Goal: Task Accomplishment & Management: Complete application form

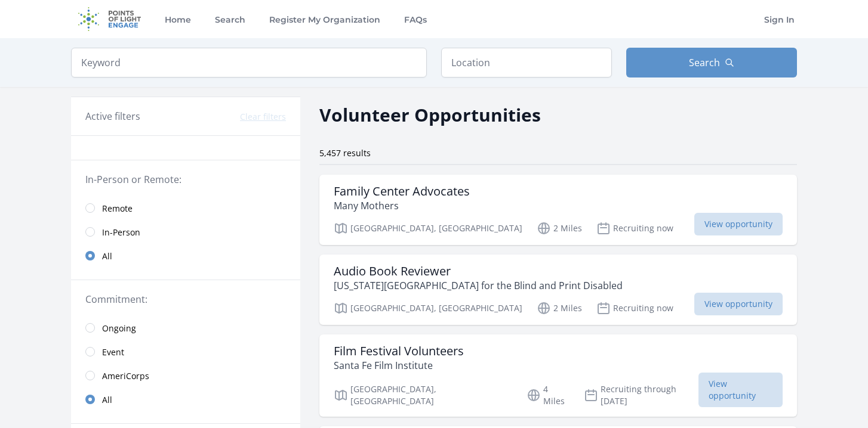
click at [117, 208] on span "Remote" at bounding box center [117, 209] width 30 height 12
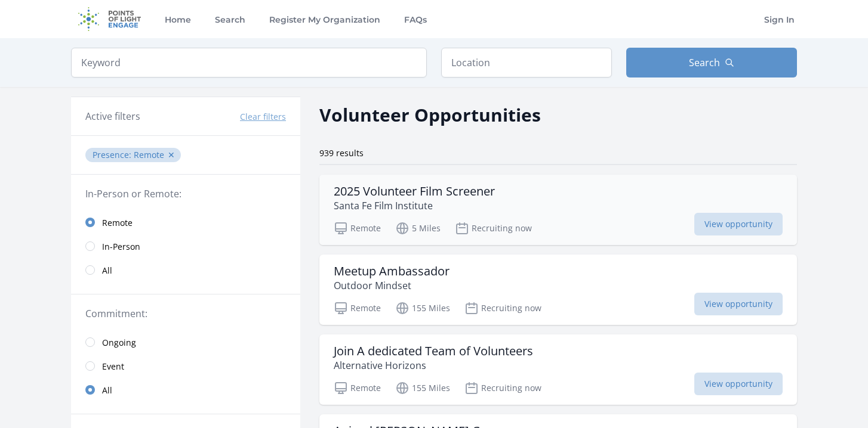
click at [501, 196] on div "2025 Volunteer Film Screener [GEOGRAPHIC_DATA]" at bounding box center [558, 198] width 449 height 29
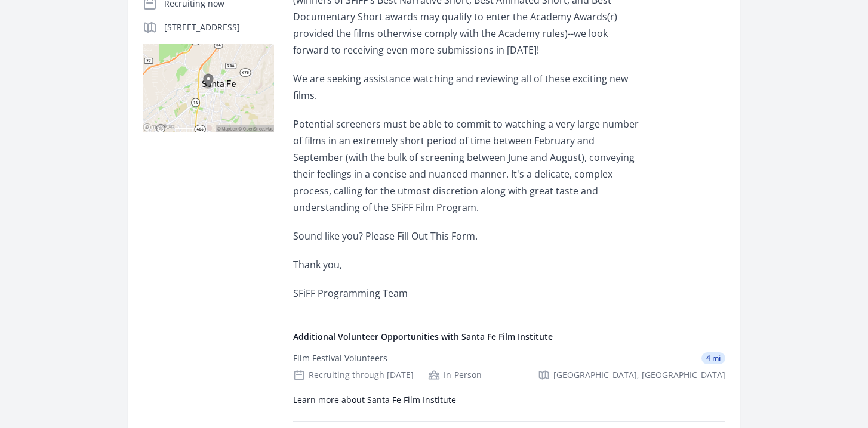
scroll to position [285, 0]
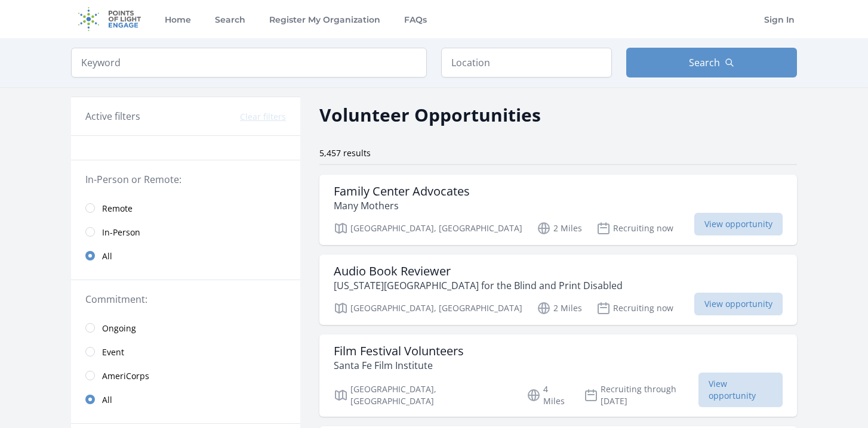
click at [131, 211] on span "Remote" at bounding box center [117, 209] width 30 height 12
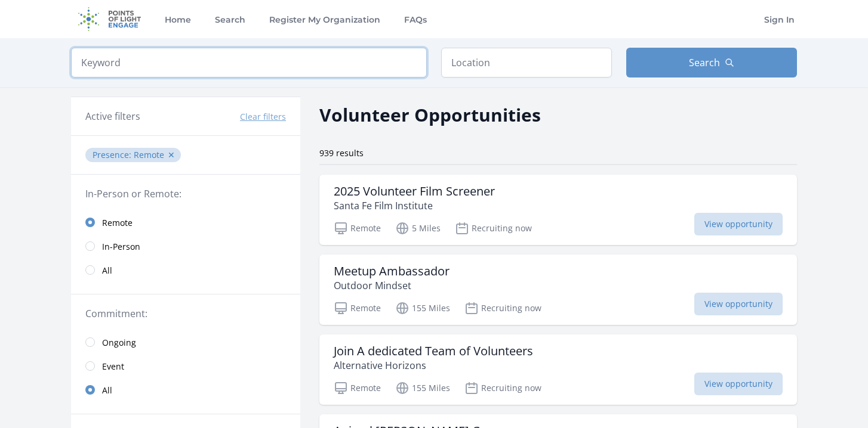
click at [245, 75] on input "search" at bounding box center [249, 63] width 356 height 30
type input "elearning"
click button "submit" at bounding box center [0, 0] width 0 height 0
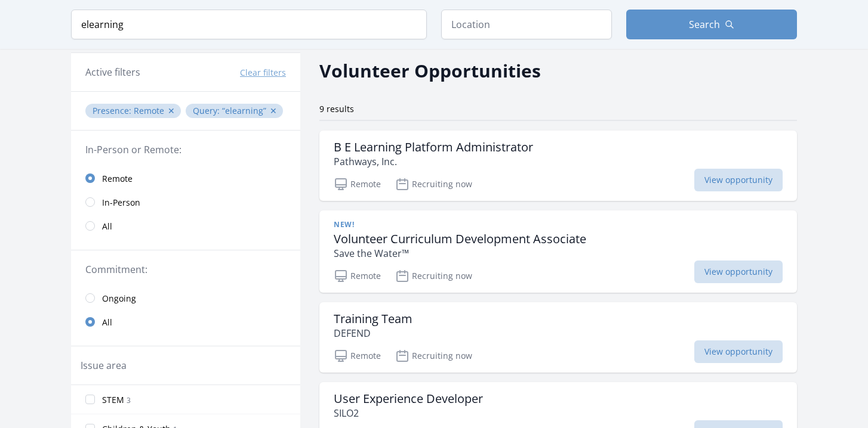
scroll to position [54, 0]
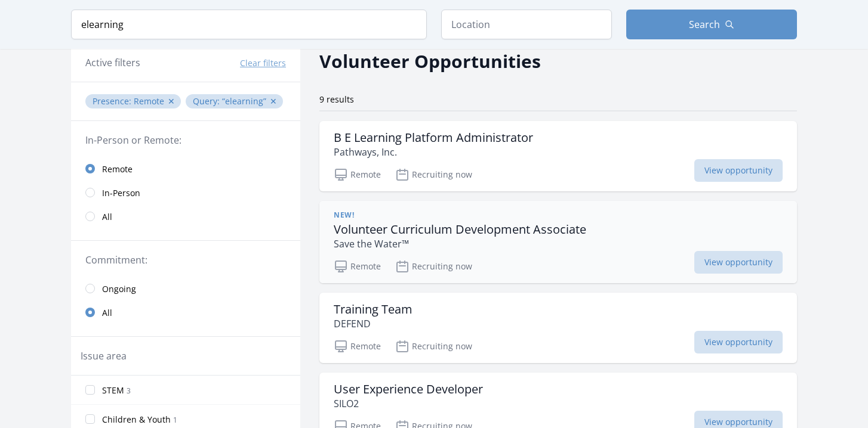
click at [561, 237] on h3 "Volunteer Curriculum Development Associate" at bounding box center [460, 230] width 252 height 14
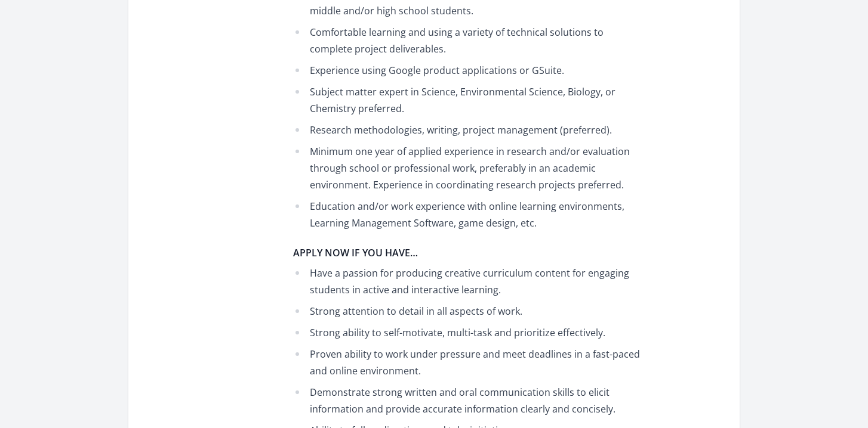
scroll to position [1127, 0]
